Goal: Task Accomplishment & Management: Use online tool/utility

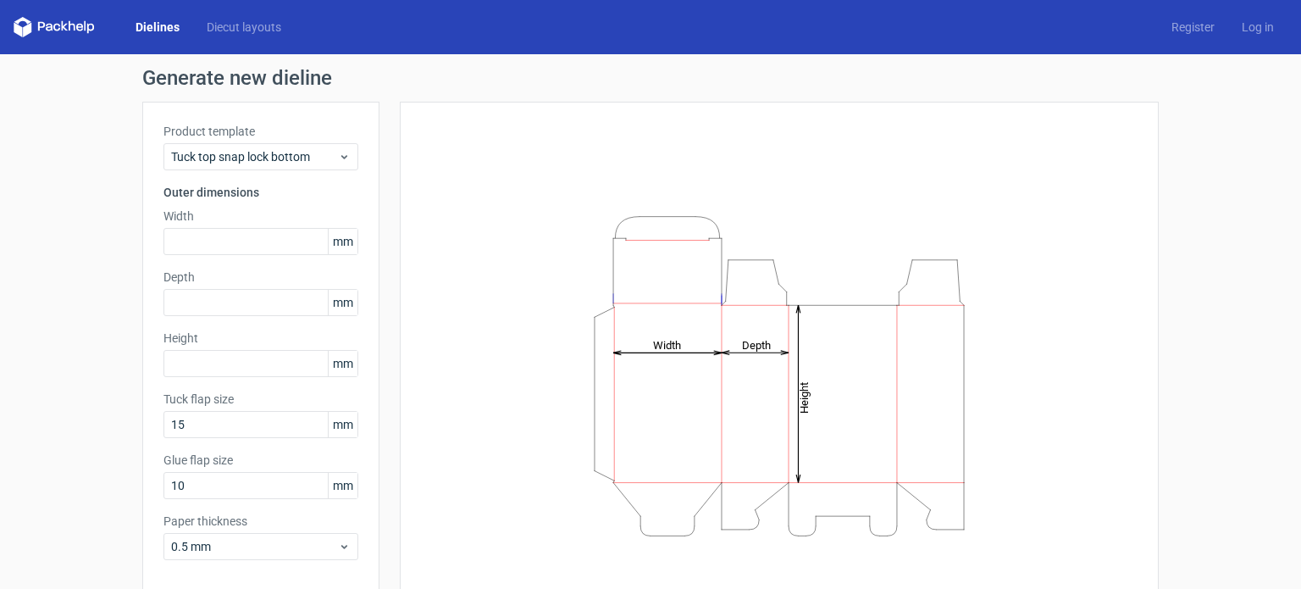
click at [532, 280] on icon "Height Depth Width" at bounding box center [779, 376] width 508 height 339
click at [218, 232] on input "text" at bounding box center [260, 241] width 195 height 27
click at [221, 246] on input "text" at bounding box center [260, 241] width 195 height 27
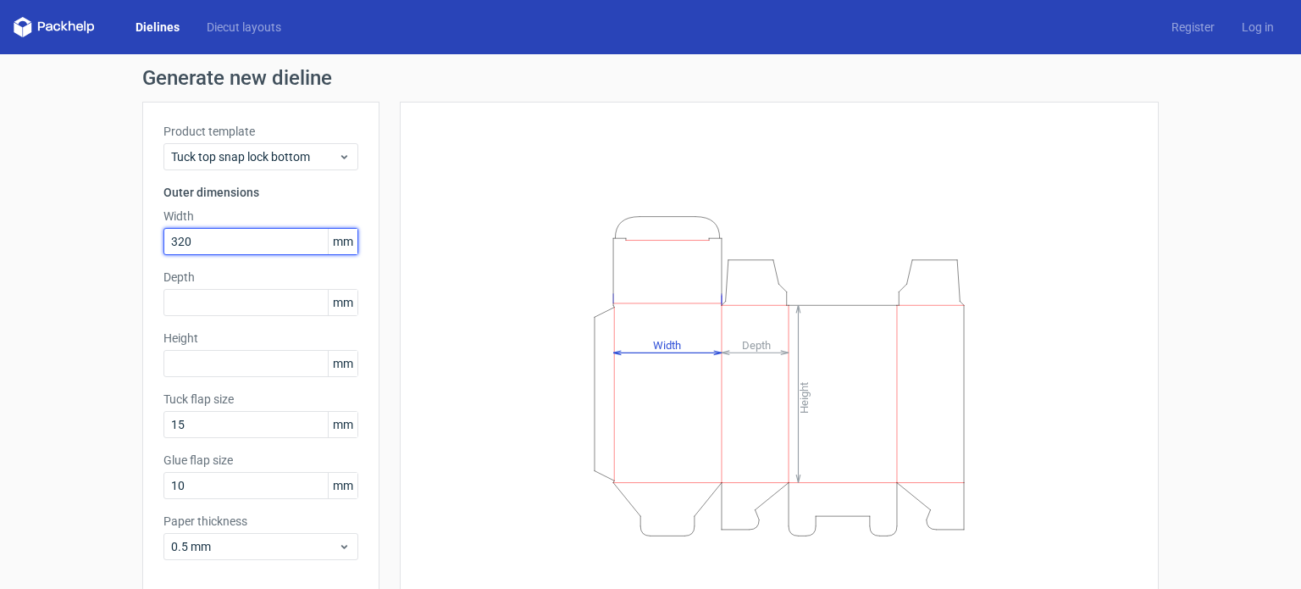
type input "320"
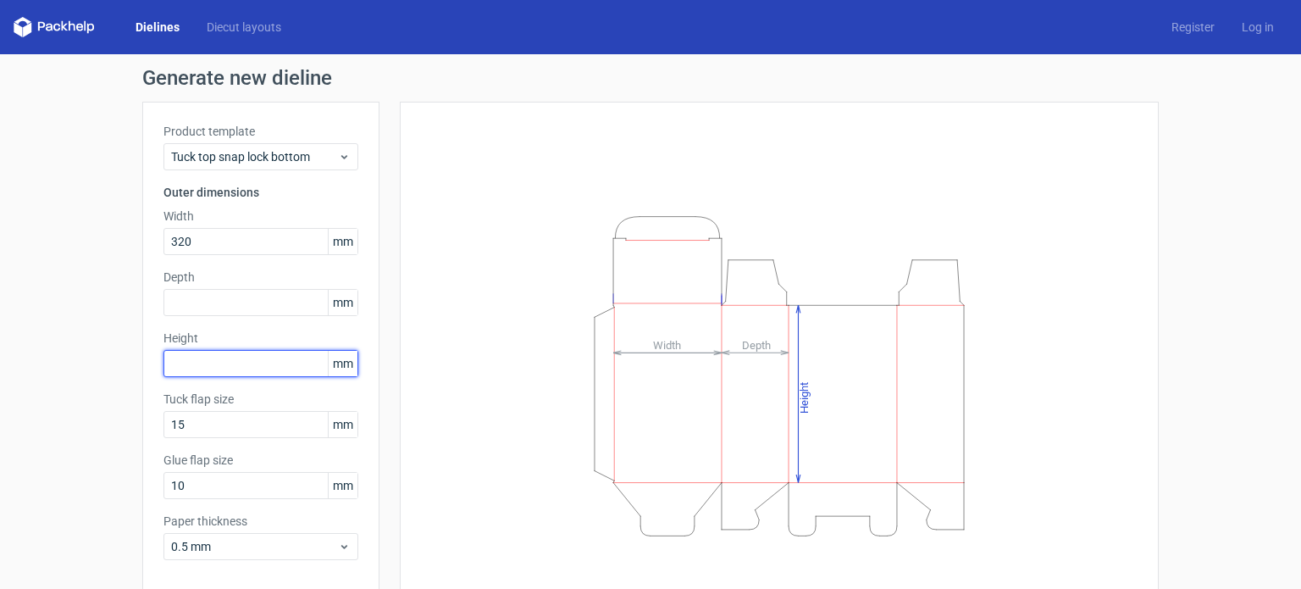
click at [201, 359] on input "text" at bounding box center [260, 363] width 195 height 27
type input "250"
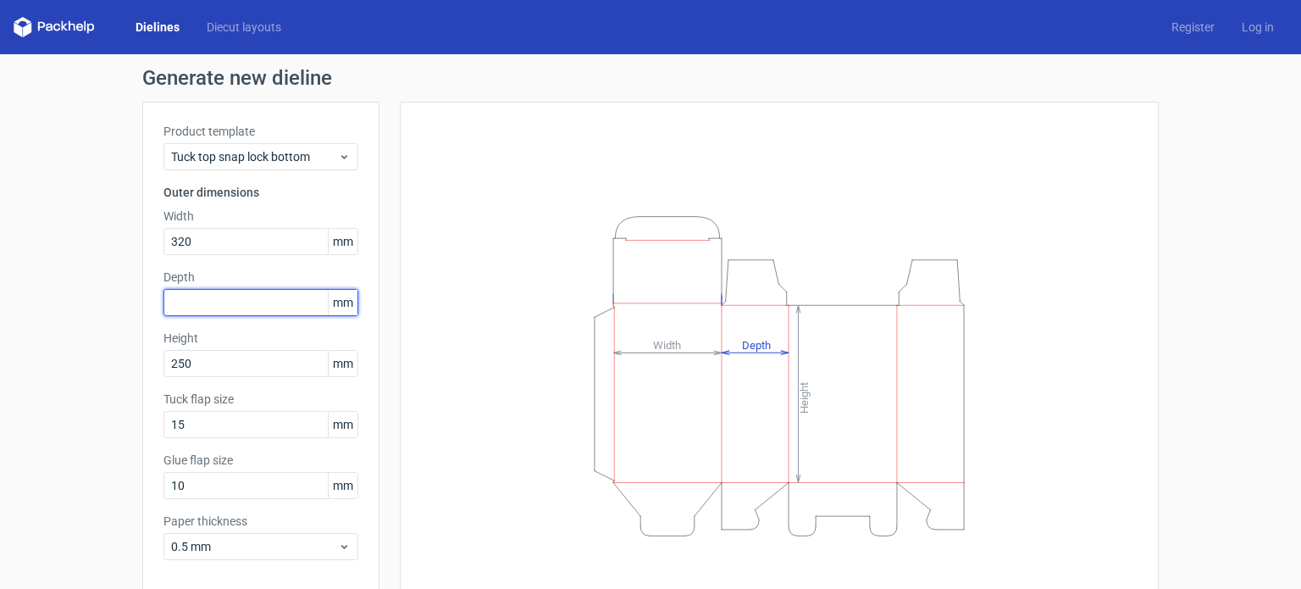
click at [194, 296] on input "text" at bounding box center [260, 302] width 195 height 27
type input "6"
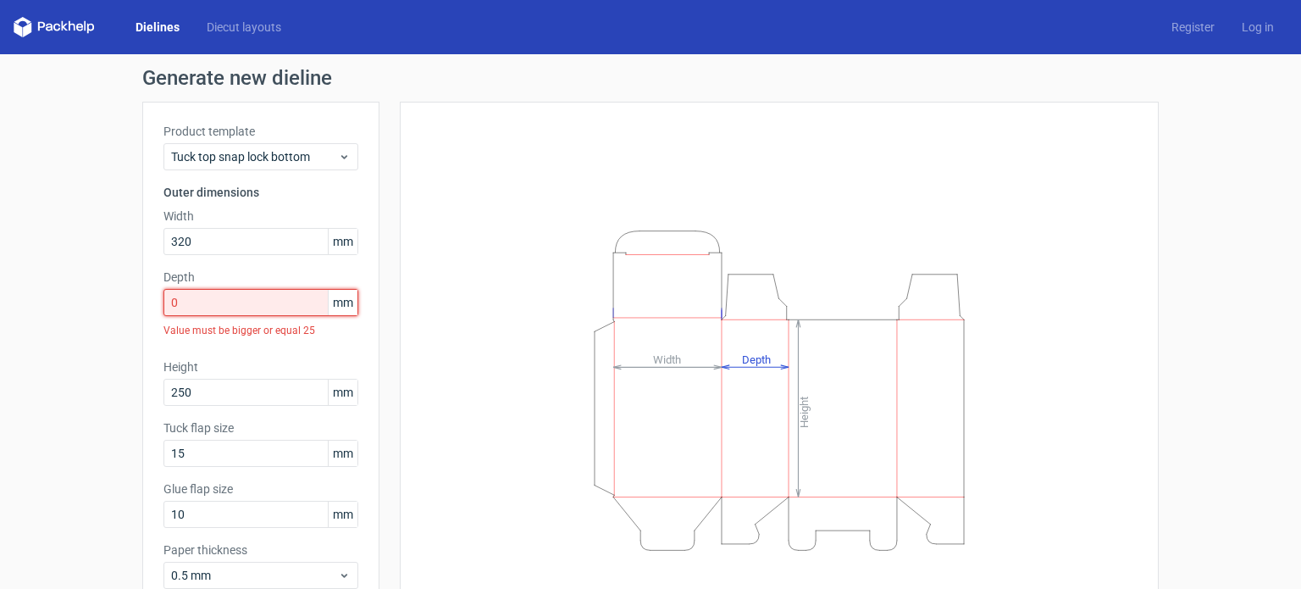
drag, startPoint x: 194, startPoint y: 296, endPoint x: 149, endPoint y: 304, distance: 45.7
click at [149, 304] on div "Product template Tuck top snap lock bottom Outer dimensions Width 320 mm Depth …" at bounding box center [260, 363] width 237 height 522
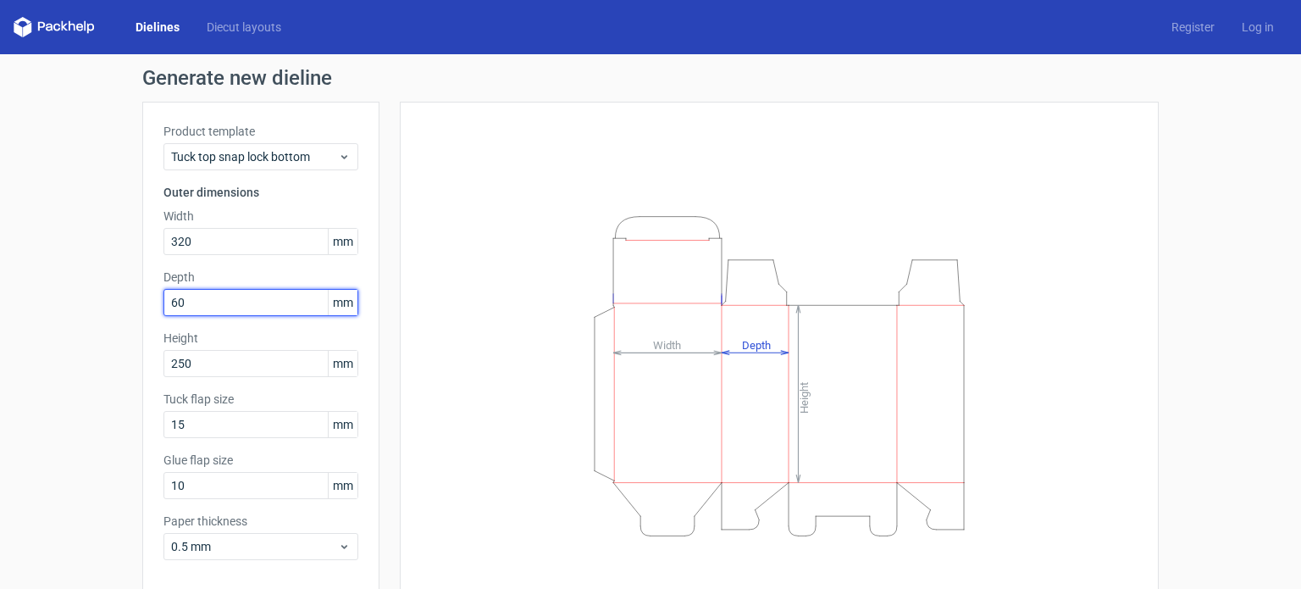
type input "60"
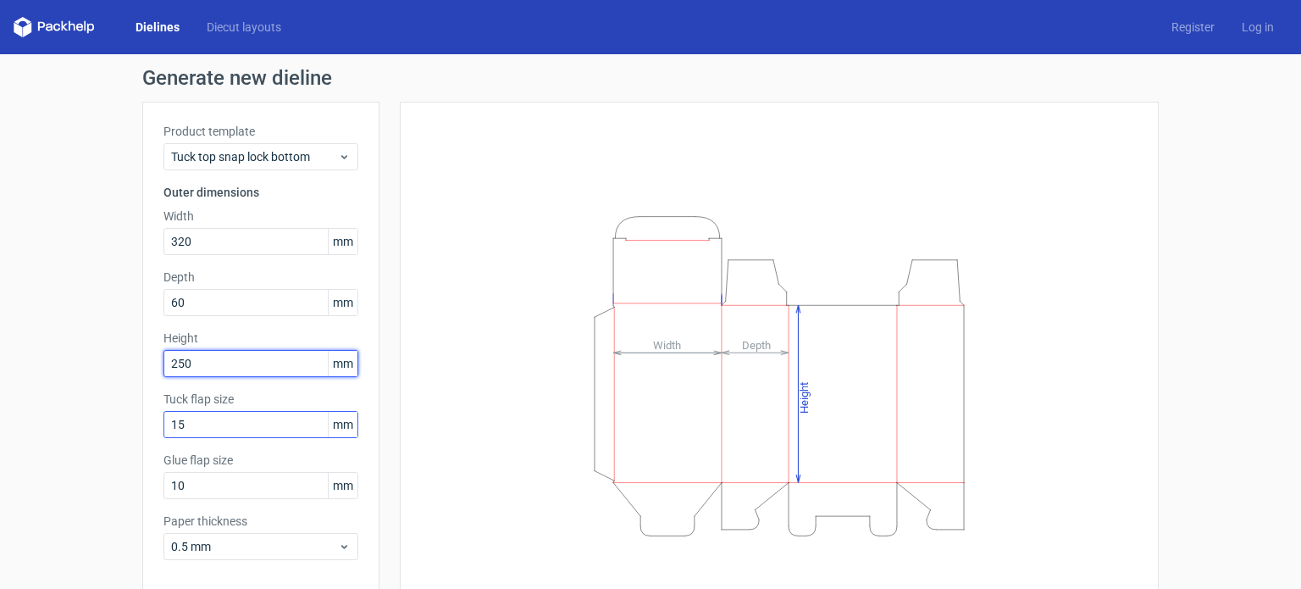
scroll to position [74, 0]
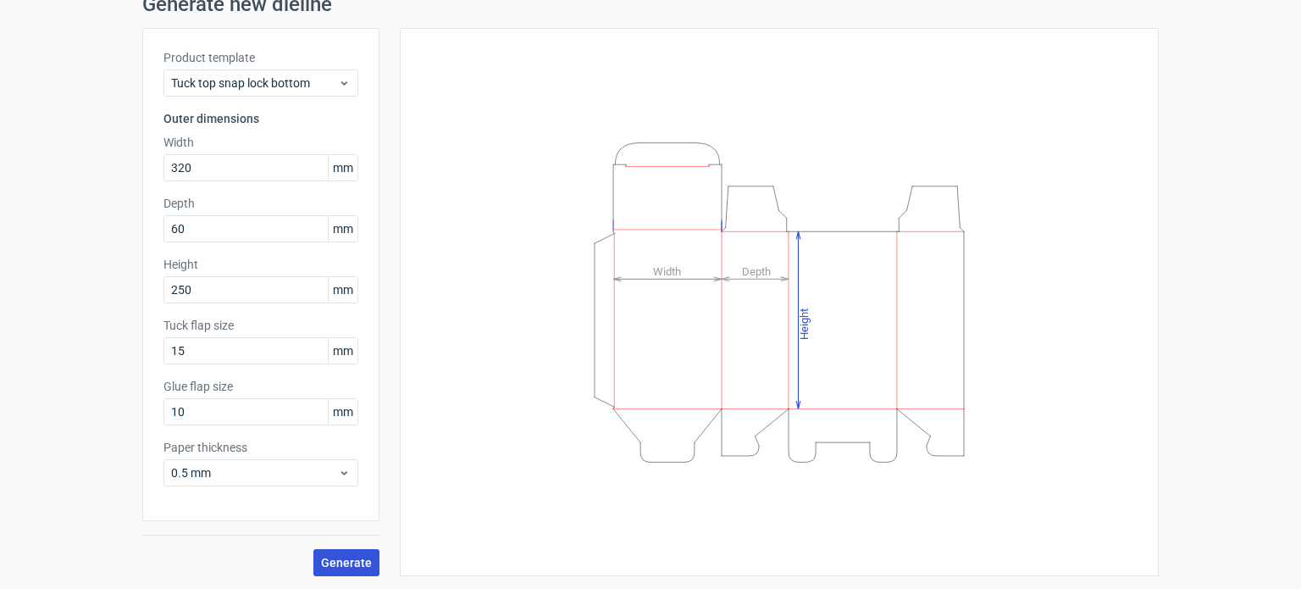
click at [321, 559] on span "Generate" at bounding box center [346, 563] width 51 height 12
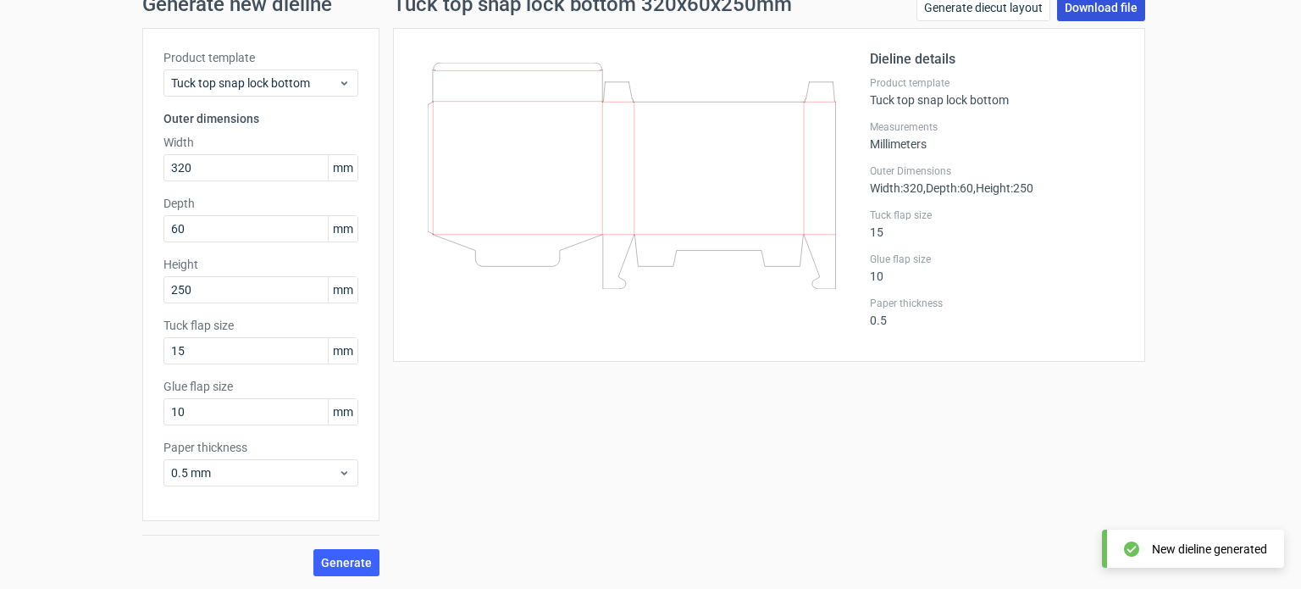
click at [1074, 7] on link "Download file" at bounding box center [1101, 7] width 88 height 27
